Goal: Task Accomplishment & Management: Manage account settings

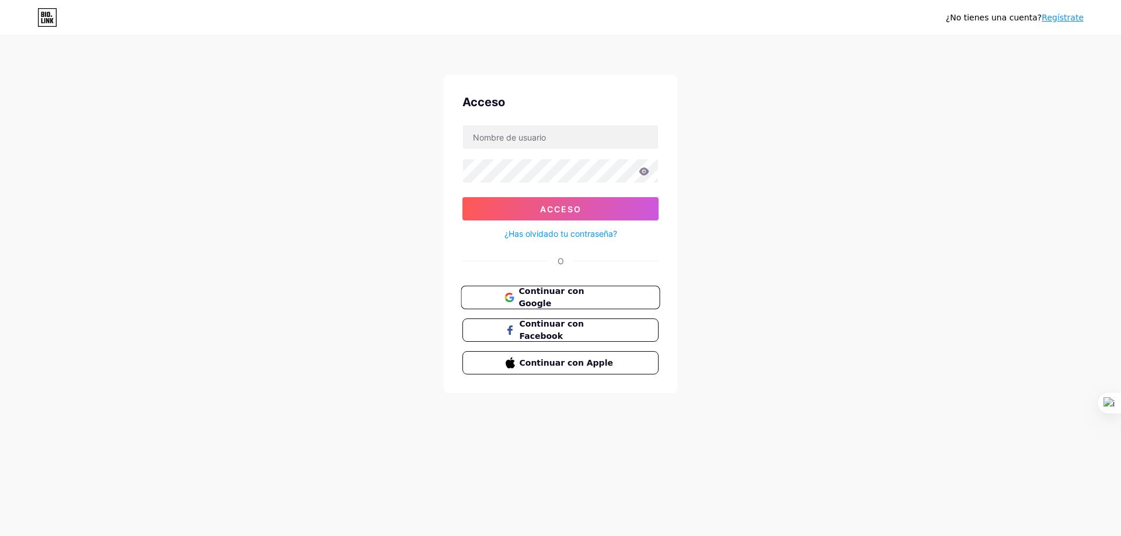
click at [501, 298] on button "Continuar con Google" at bounding box center [560, 298] width 199 height 24
